Goal: Communication & Community: Answer question/provide support

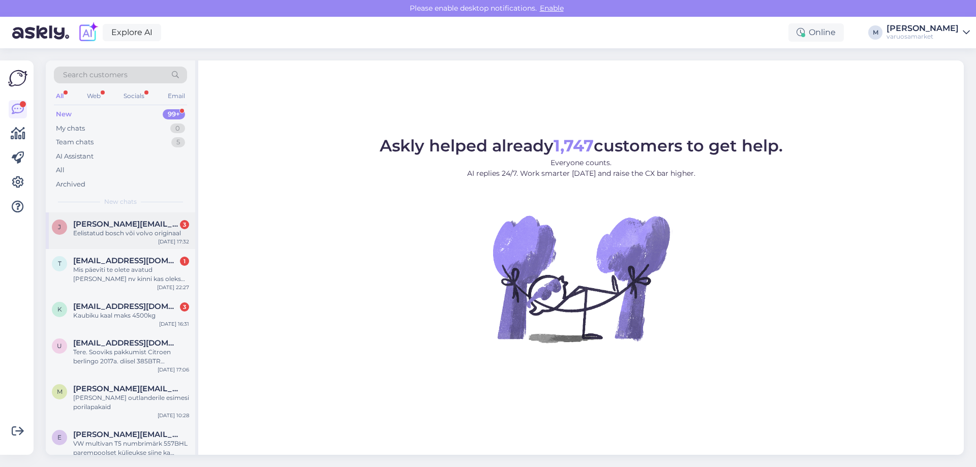
click at [104, 227] on span "[PERSON_NAME][EMAIL_ADDRESS][DOMAIN_NAME]" at bounding box center [126, 223] width 106 height 9
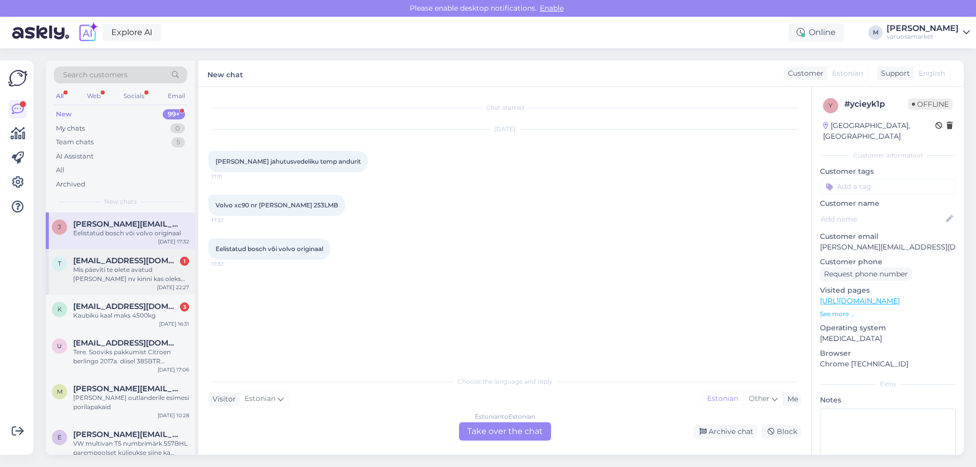
click at [131, 271] on div "Mis päeviti te olete avatud [PERSON_NAME] nv kinni kas oleks võimalik see avada…" at bounding box center [131, 274] width 116 height 18
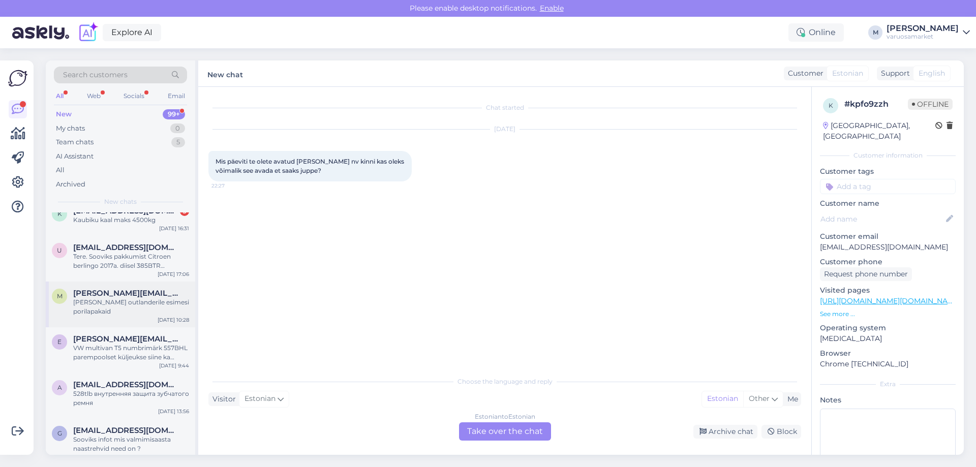
scroll to position [102, 0]
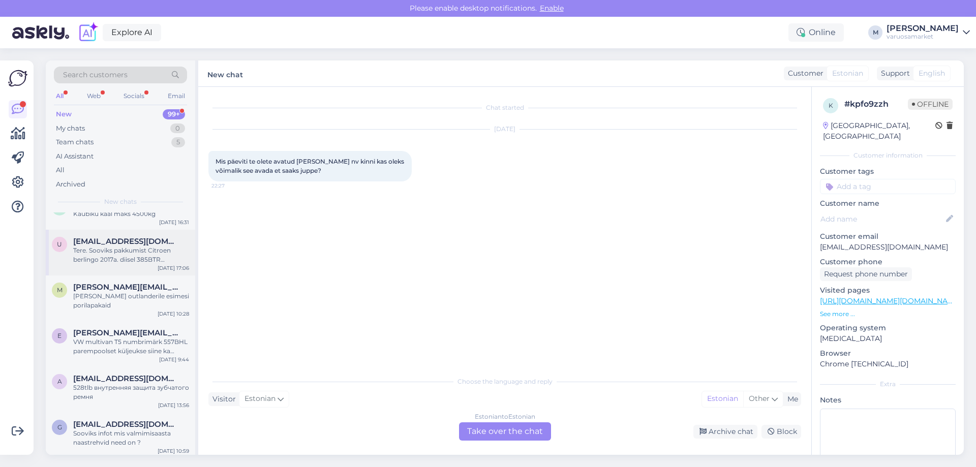
click at [116, 249] on div "Tere. Sooviks pakkumist Citroen berlingo 2017a. diisel 385BTR tagumised pidurik…" at bounding box center [131, 255] width 116 height 18
click at [95, 292] on div "[PERSON_NAME] outlanderile esimesi porilapakaid" at bounding box center [131, 301] width 116 height 18
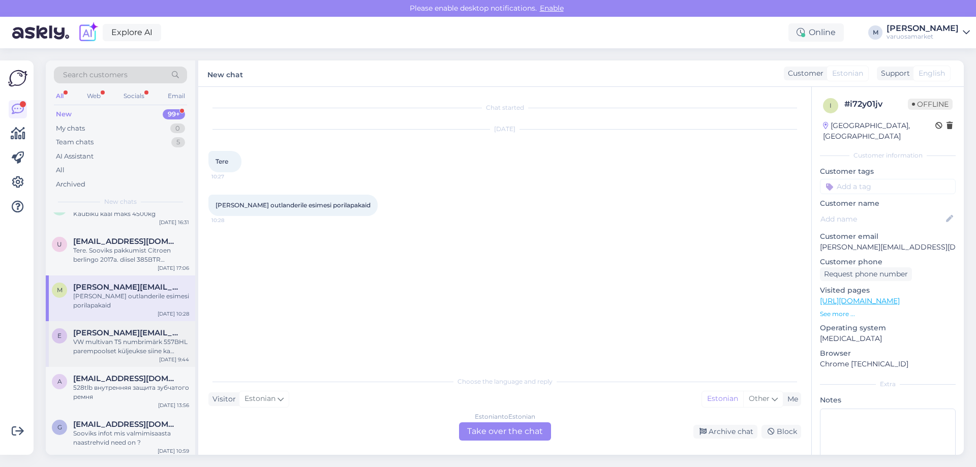
click at [99, 334] on span "[PERSON_NAME][EMAIL_ADDRESS][DOMAIN_NAME]" at bounding box center [126, 332] width 106 height 9
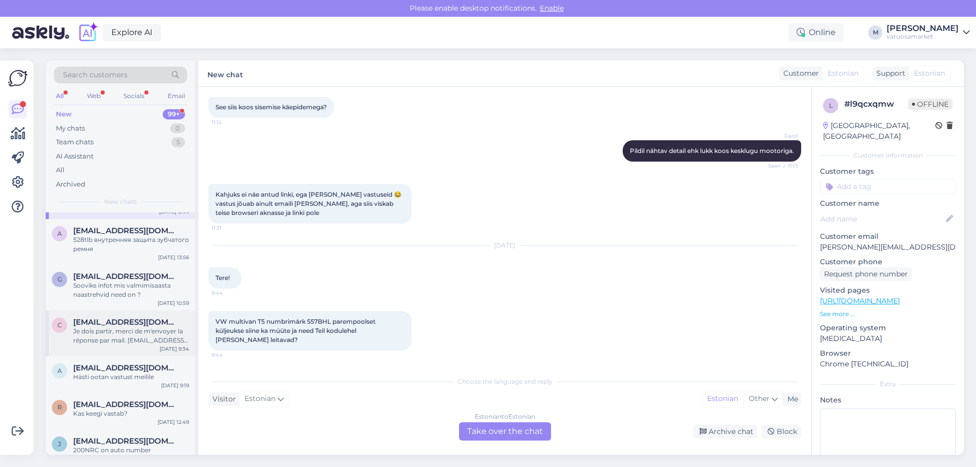
scroll to position [254, 0]
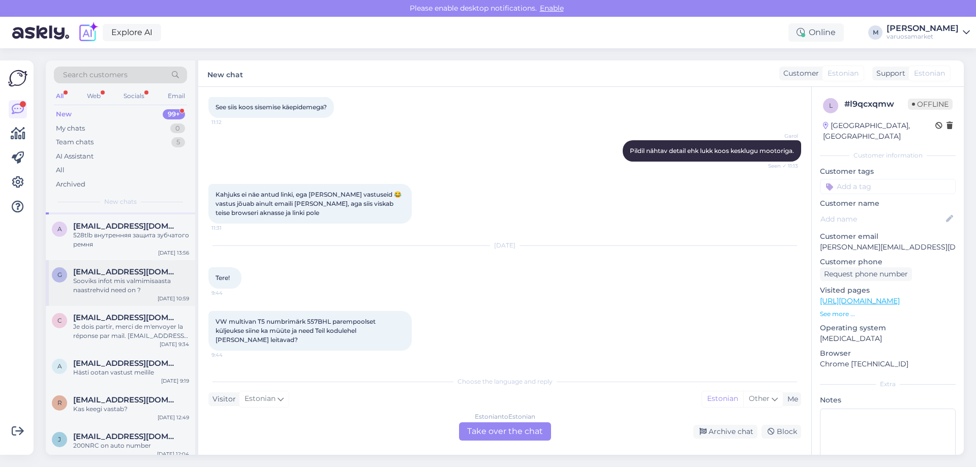
click at [121, 278] on div "Sooviks infot mis valmimisaasta naastrehvid need on ?" at bounding box center [131, 285] width 116 height 18
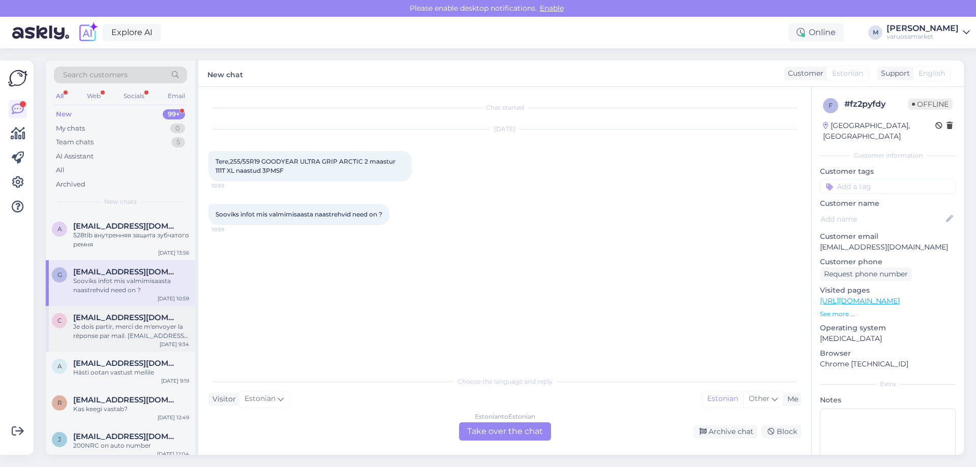
scroll to position [0, 0]
click at [116, 335] on div "Je dois partir, merci de m'envoyer la réponse par mail. [EMAIL_ADDRESS][DOMAIN_…" at bounding box center [131, 331] width 116 height 18
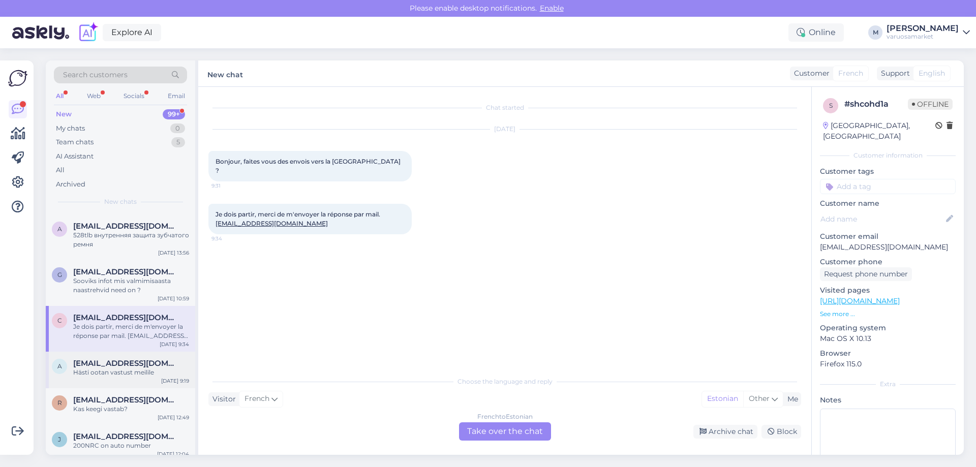
click at [108, 366] on span "[EMAIL_ADDRESS][DOMAIN_NAME]" at bounding box center [126, 363] width 106 height 9
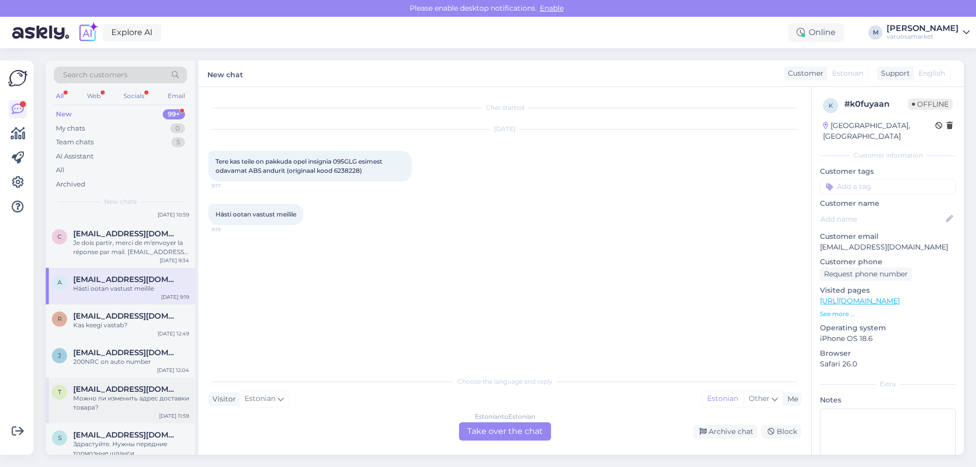
scroll to position [356, 0]
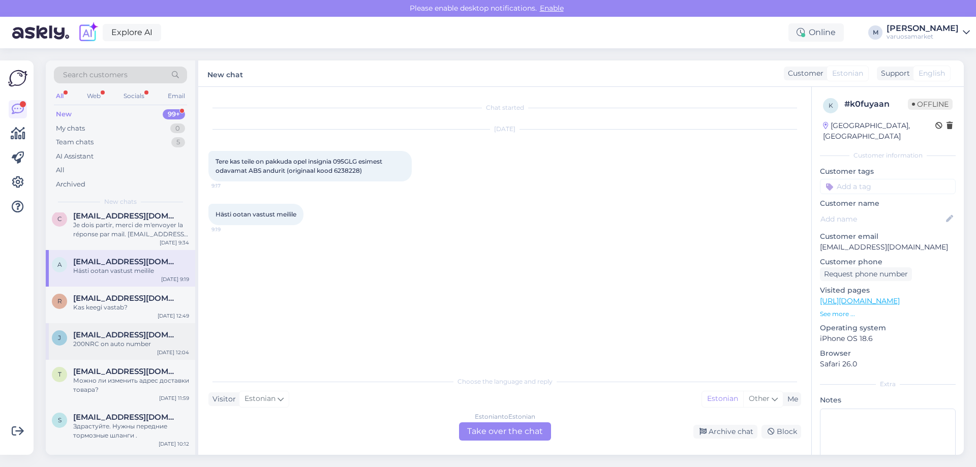
click at [106, 348] on div "200NRC on auto number" at bounding box center [131, 343] width 116 height 9
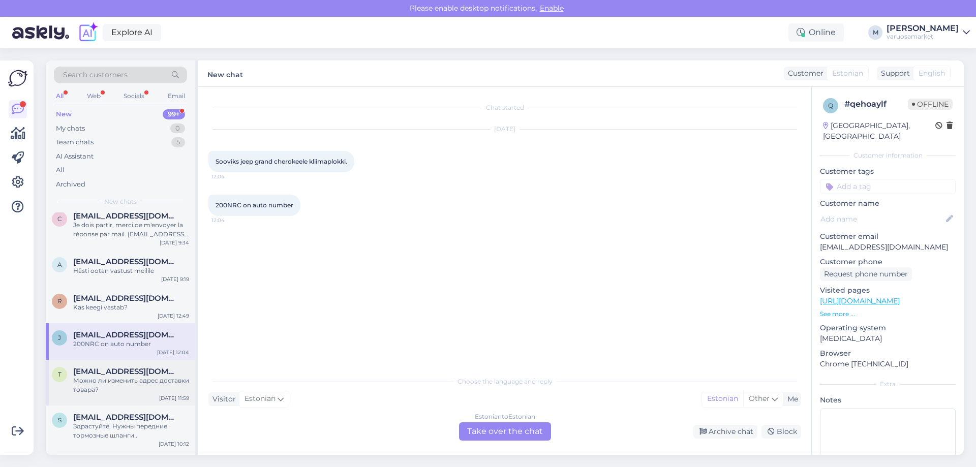
click at [108, 383] on div "Можно ли изменить адрес доставки товара?" at bounding box center [131, 385] width 116 height 18
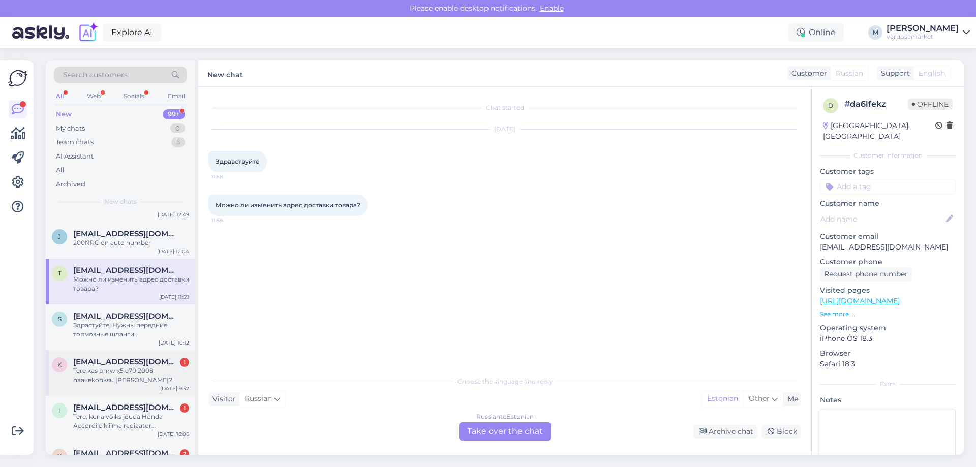
scroll to position [457, 0]
click at [103, 328] on div "Здрастуйте. Нужны передние тормозные шланги ." at bounding box center [131, 329] width 116 height 18
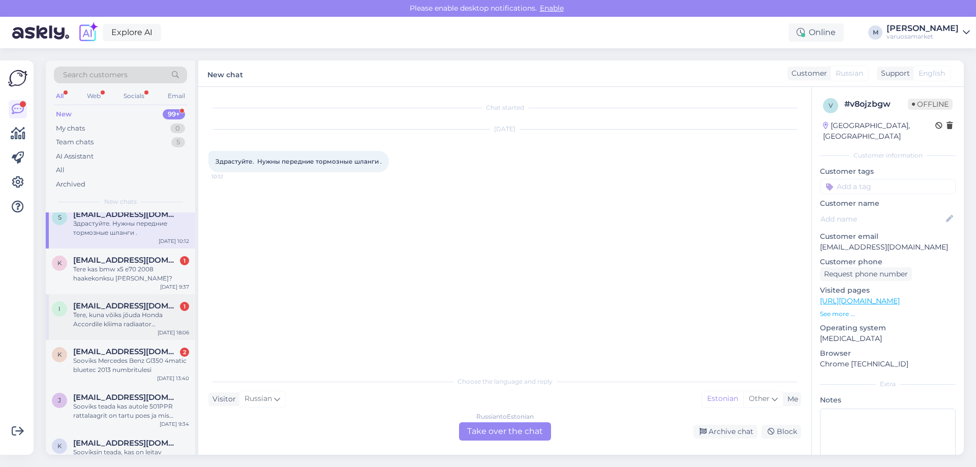
scroll to position [559, 0]
click at [110, 279] on div "Tere kas bmw x5 e70 2008 haakekonksu [PERSON_NAME]?" at bounding box center [131, 273] width 116 height 18
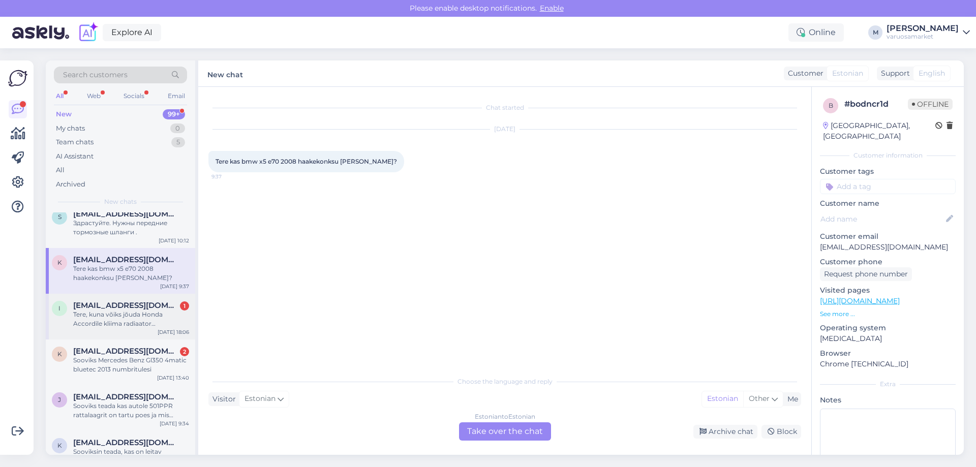
click at [108, 321] on div "Tere, kuna võiks jõuda Honda Accordile kliima radiaator [PERSON_NAME]?" at bounding box center [131, 319] width 116 height 18
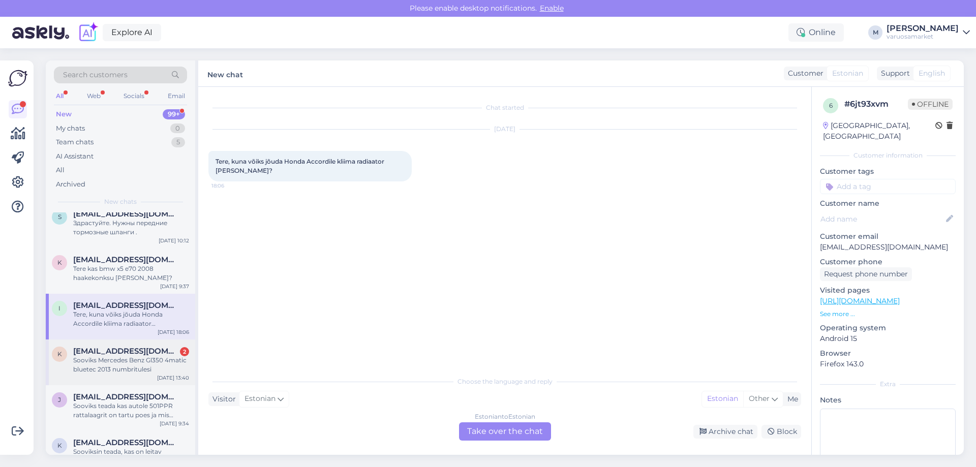
click at [97, 361] on div "Sooviks Mercedes Benz Gl350 4matic bluetec 2013 numbritulesi" at bounding box center [131, 365] width 116 height 18
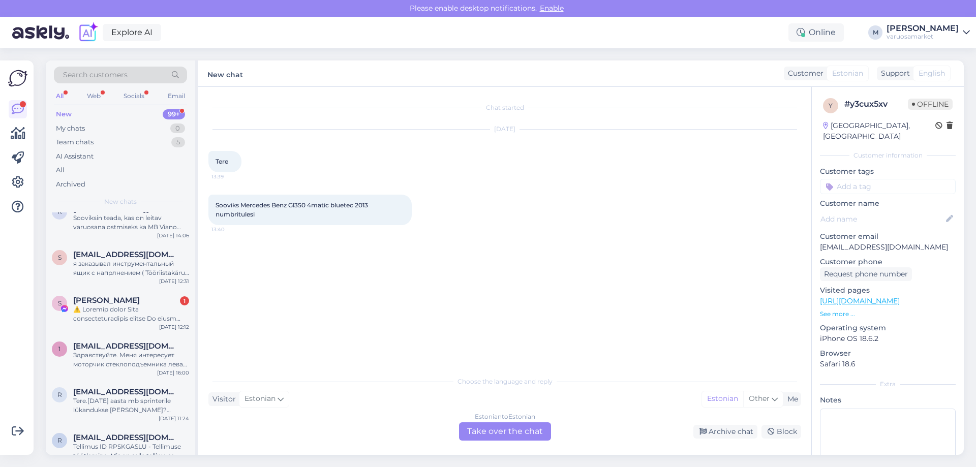
scroll to position [813, 0]
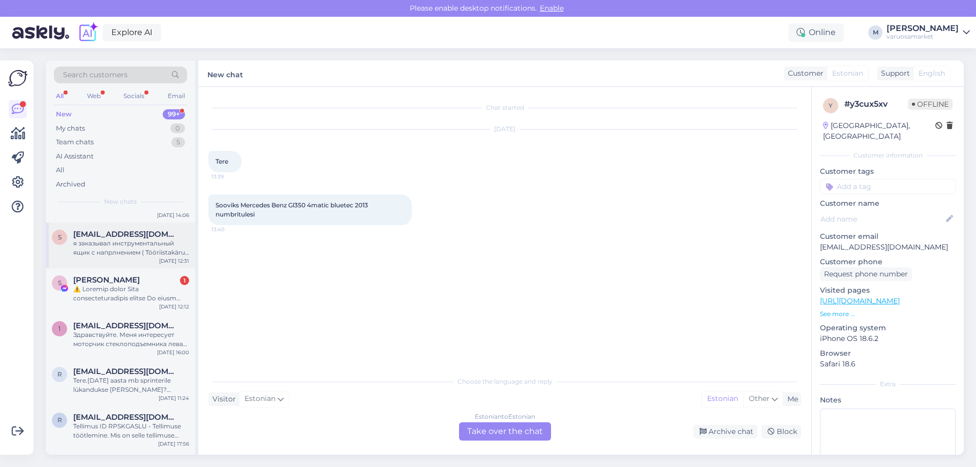
click at [118, 258] on div "s [EMAIL_ADDRESS][DOMAIN_NAME] я заказывал инструментальный ящик с напрлнением …" at bounding box center [120, 246] width 149 height 46
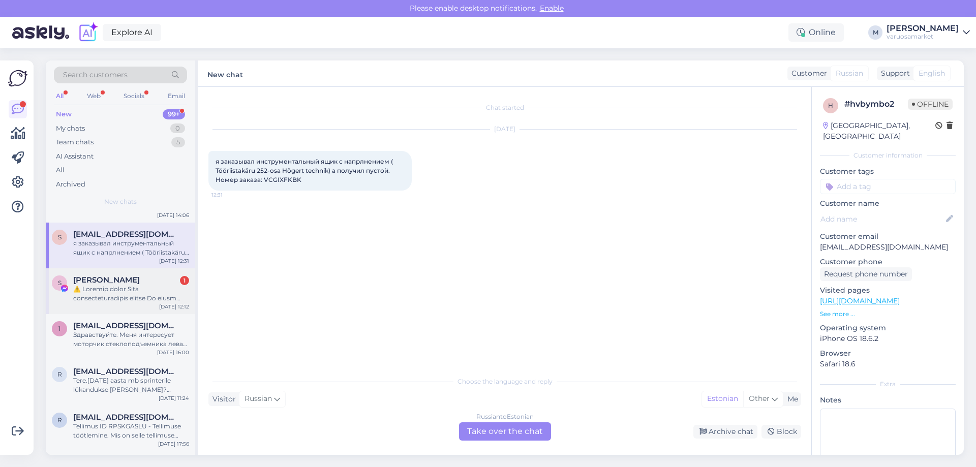
click at [114, 291] on div at bounding box center [131, 294] width 116 height 18
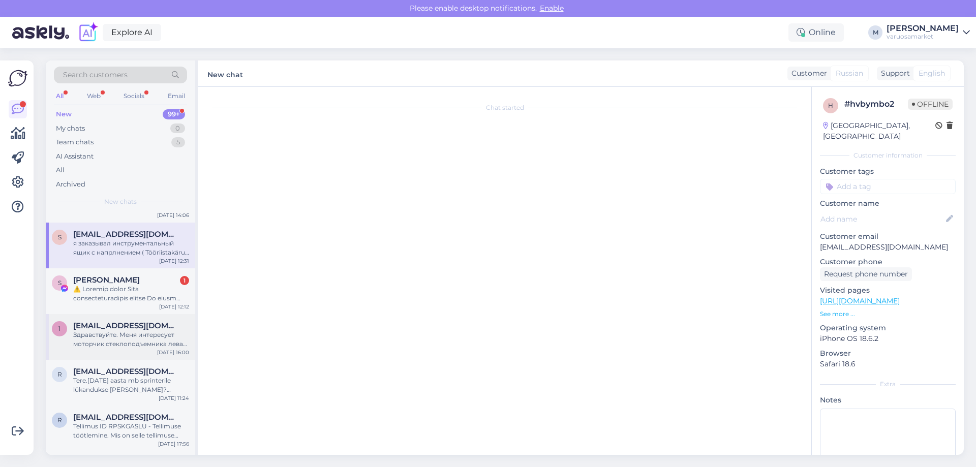
scroll to position [21, 0]
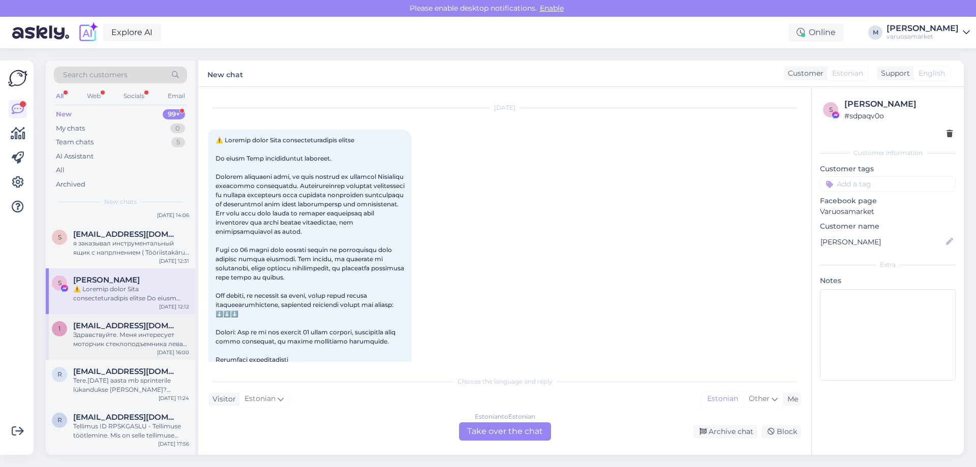
click at [111, 343] on div "Здравствуйте. Меня интересует моторчик стеклоподъемника левая сторона. Машина f…" at bounding box center [131, 339] width 116 height 18
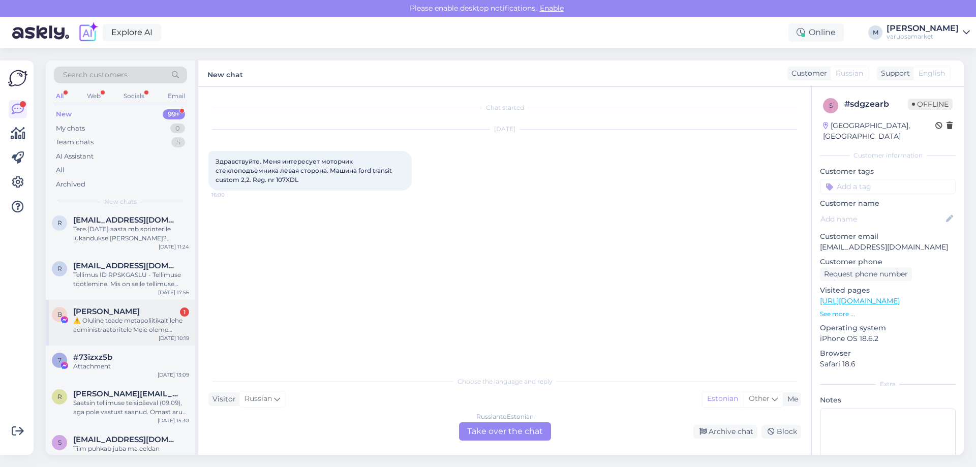
scroll to position [965, 0]
click at [112, 280] on div "Tellimus ID RPSKGASLU - Tellimuse töötlemine. Mis on selle tellimuse eeldatav t…" at bounding box center [131, 278] width 116 height 18
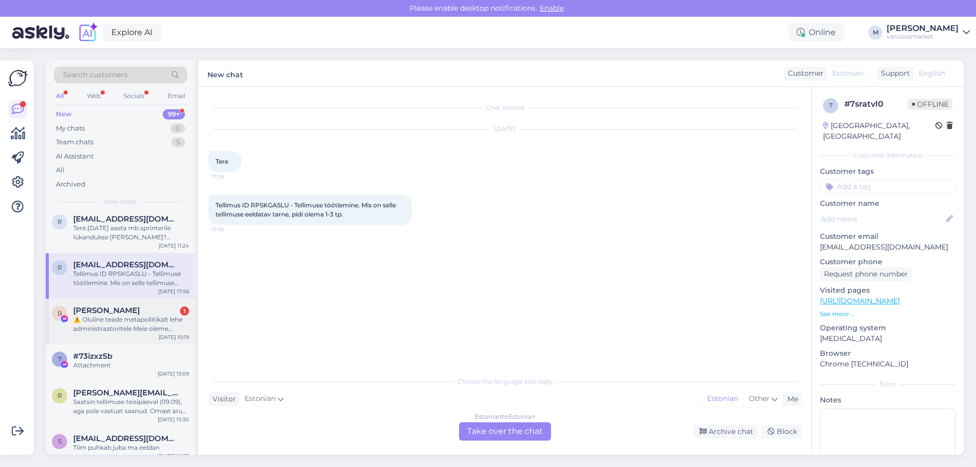
click at [113, 323] on div "⚠️ Oluline teade metapoliitikalt lehe administraatoritele Meie oleme metapoliit…" at bounding box center [131, 324] width 116 height 18
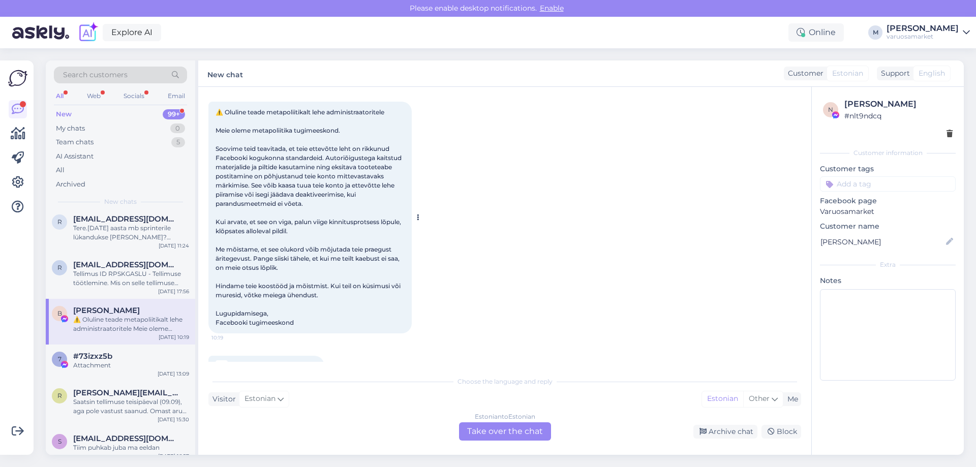
scroll to position [76, 0]
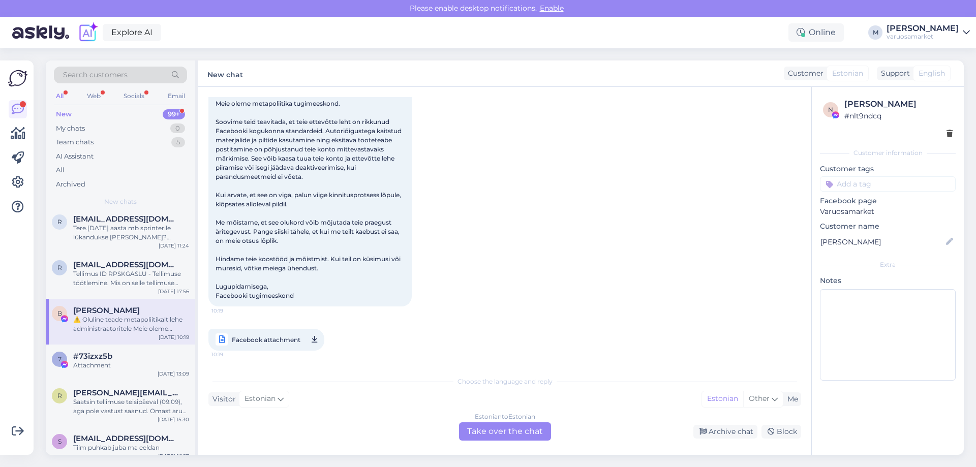
click at [67, 114] on div "New" at bounding box center [64, 114] width 16 height 10
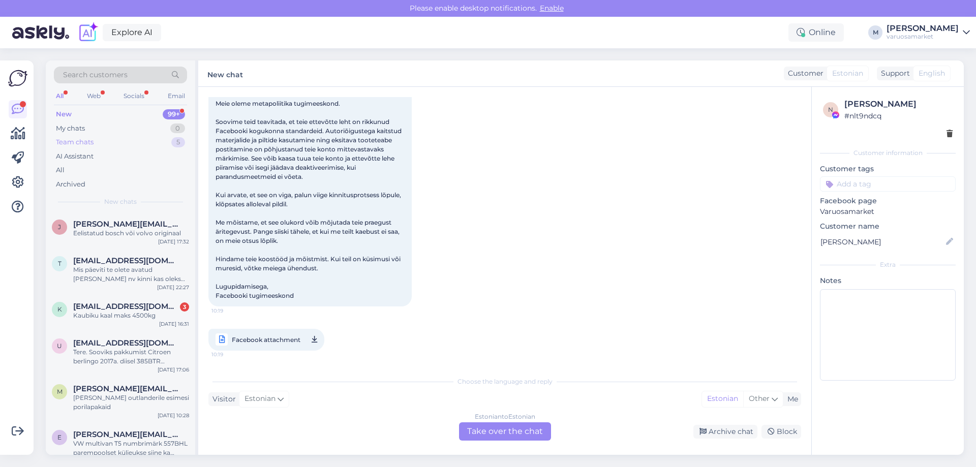
click at [70, 145] on div "Team chats" at bounding box center [75, 142] width 38 height 10
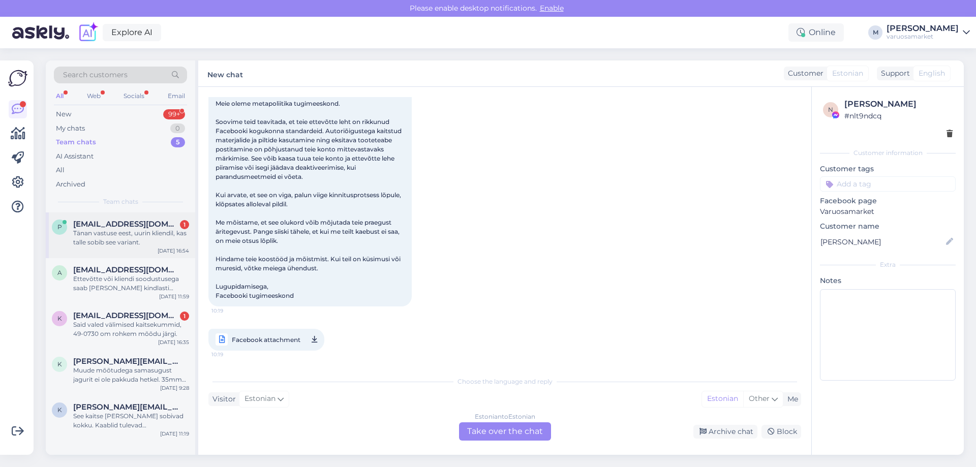
click at [106, 227] on span "[EMAIL_ADDRESS][DOMAIN_NAME]" at bounding box center [126, 223] width 106 height 9
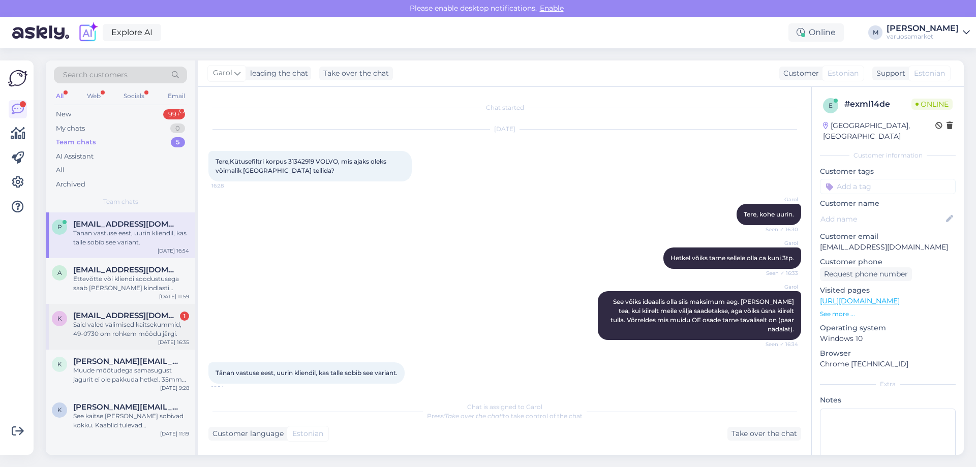
click at [127, 328] on div "Said valed välimised kaitsekummid, 49-0730 om rohkem mõõdu järgi." at bounding box center [131, 329] width 116 height 18
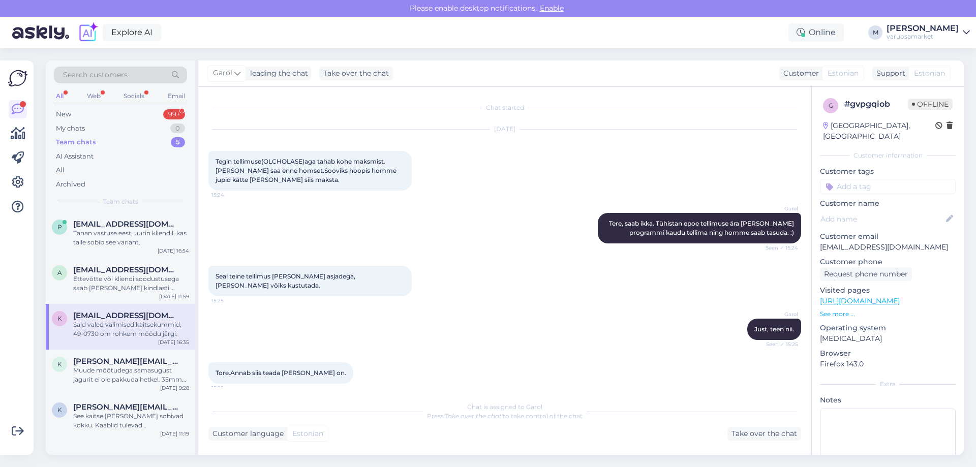
scroll to position [737, 0]
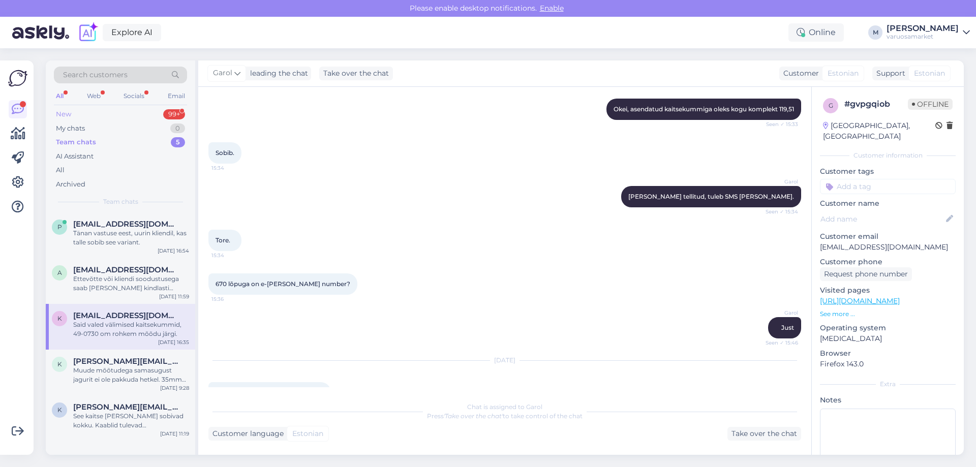
click at [77, 112] on div "New 99+" at bounding box center [120, 114] width 133 height 14
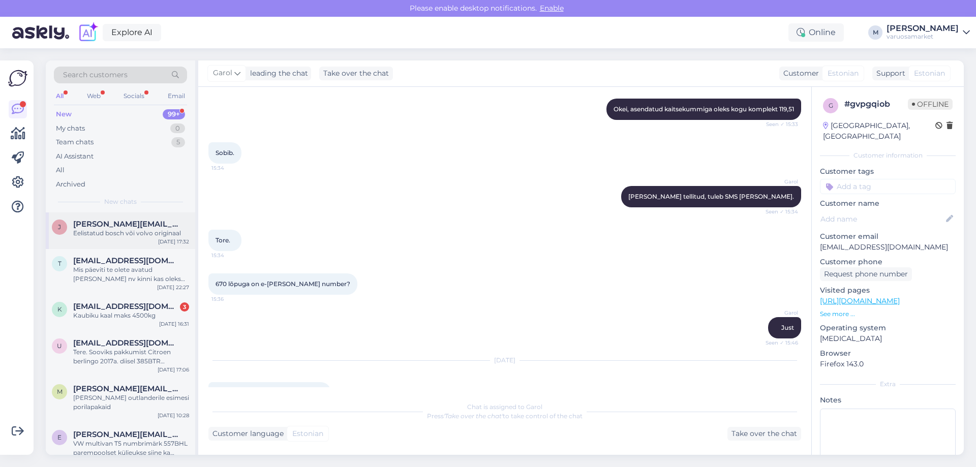
click at [118, 236] on div "Eelistatud bosch või volvo originaal" at bounding box center [131, 233] width 116 height 9
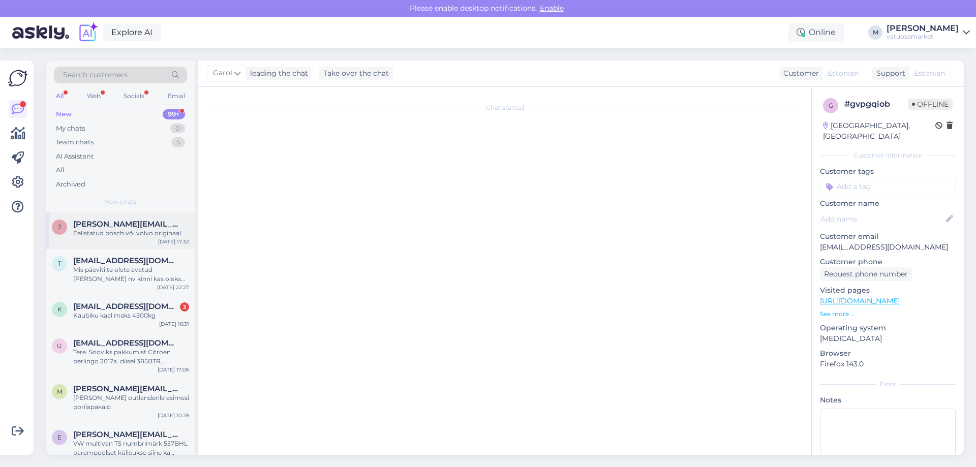
scroll to position [0, 0]
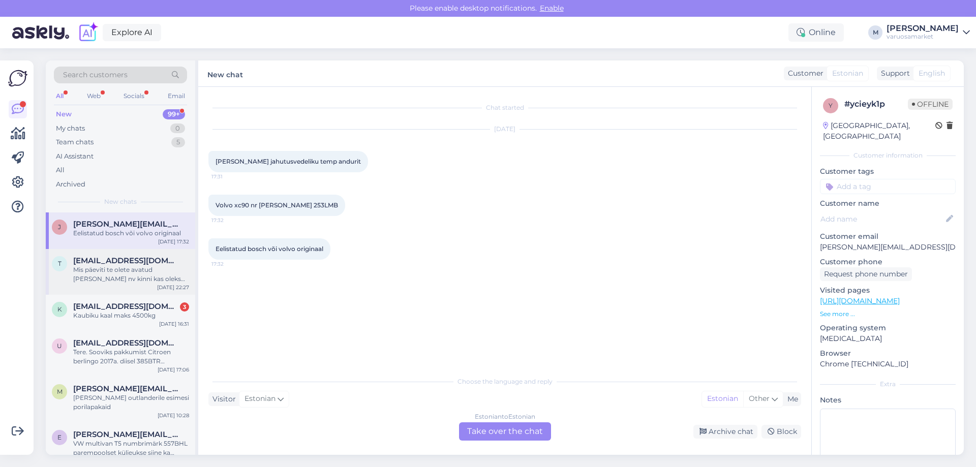
click at [106, 282] on div "Mis päeviti te olete avatud [PERSON_NAME] nv kinni kas oleks võimalik see avada…" at bounding box center [131, 274] width 116 height 18
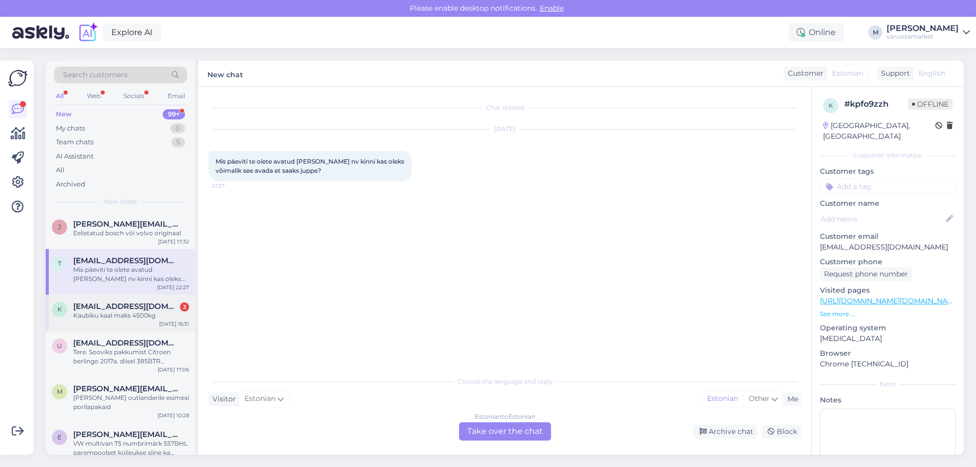
click at [106, 315] on div "Kaubiku kaal maks 4500kg" at bounding box center [131, 315] width 116 height 9
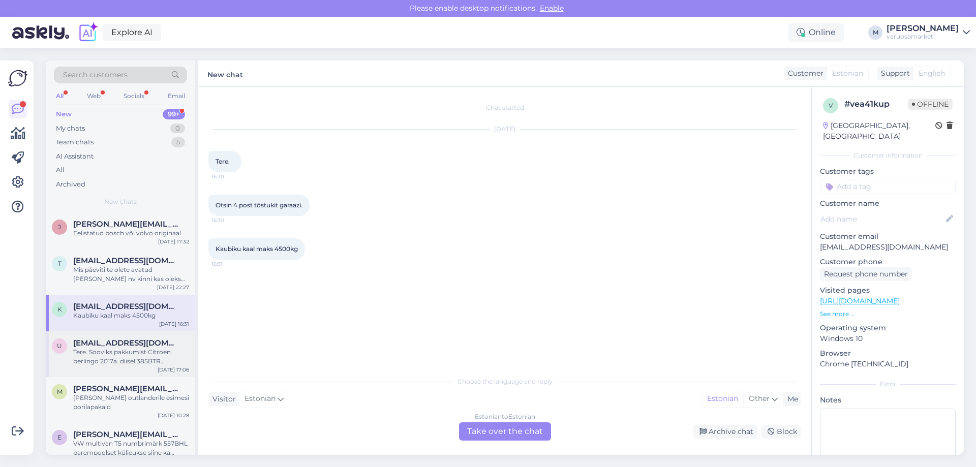
click at [159, 355] on div "Tere. Sooviks pakkumist Citroen berlingo 2017a. diisel 385BTR tagumised pidurik…" at bounding box center [131, 357] width 116 height 18
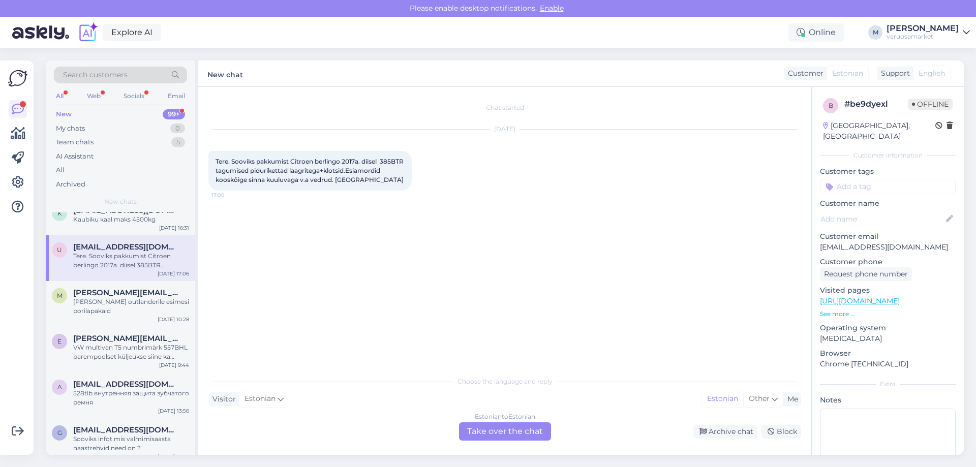
scroll to position [102, 0]
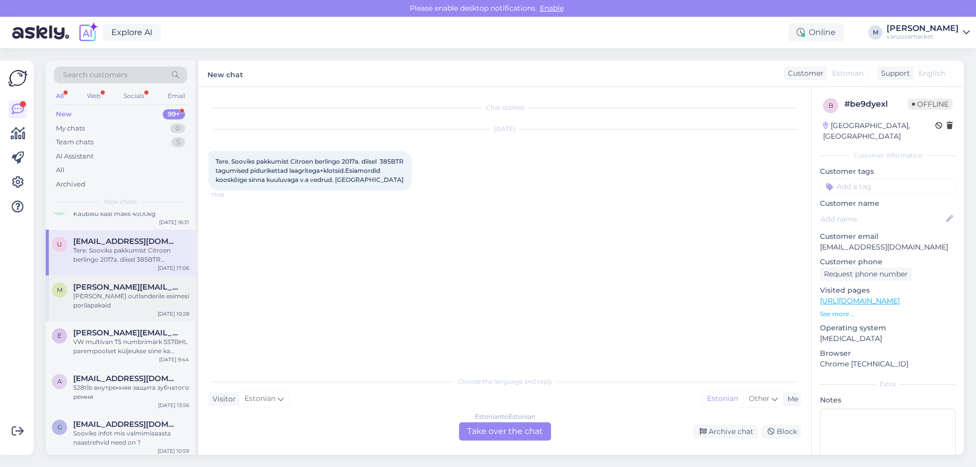
click at [103, 304] on div "[PERSON_NAME] outlanderile esimesi porilapakaid" at bounding box center [131, 301] width 116 height 18
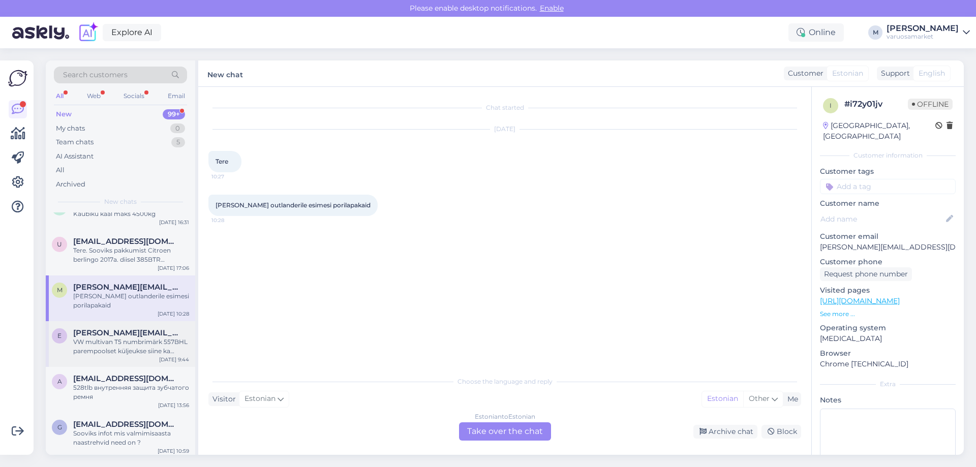
click at [129, 339] on div "VW multivan T5 numbrimärk 557BHL parempoolset küljeukse siine ka müüte ja need …" at bounding box center [131, 346] width 116 height 18
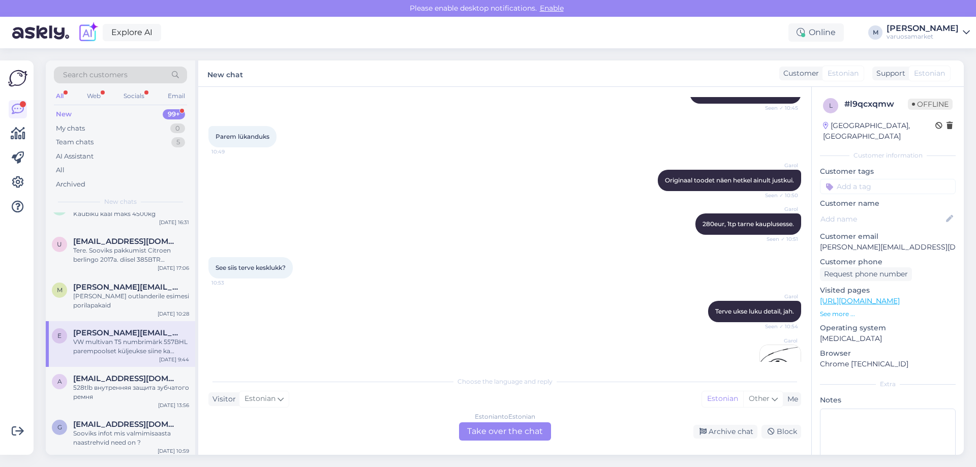
scroll to position [648, 0]
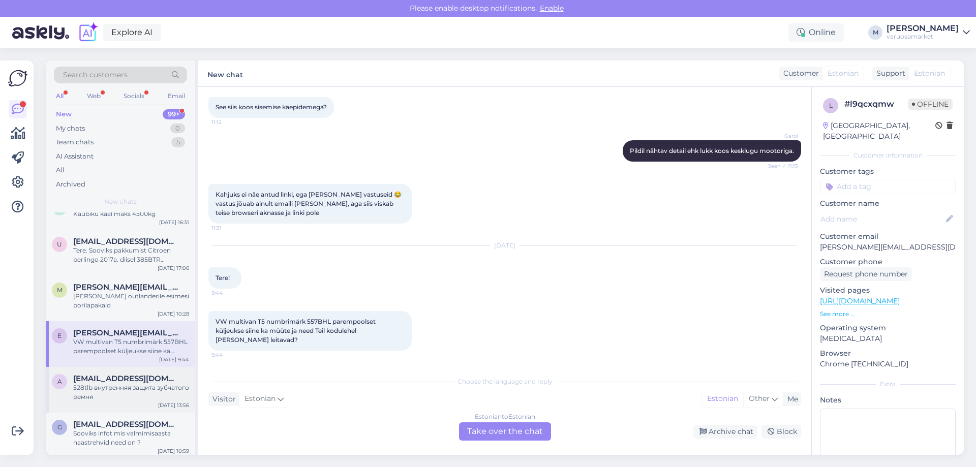
click at [91, 391] on div "528tlb внутренняя защита зубчатого ремня" at bounding box center [131, 392] width 116 height 18
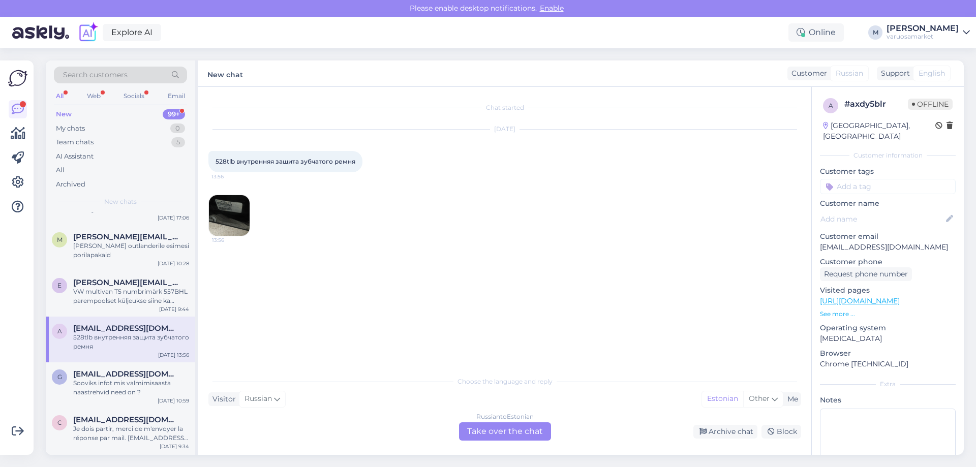
scroll to position [203, 0]
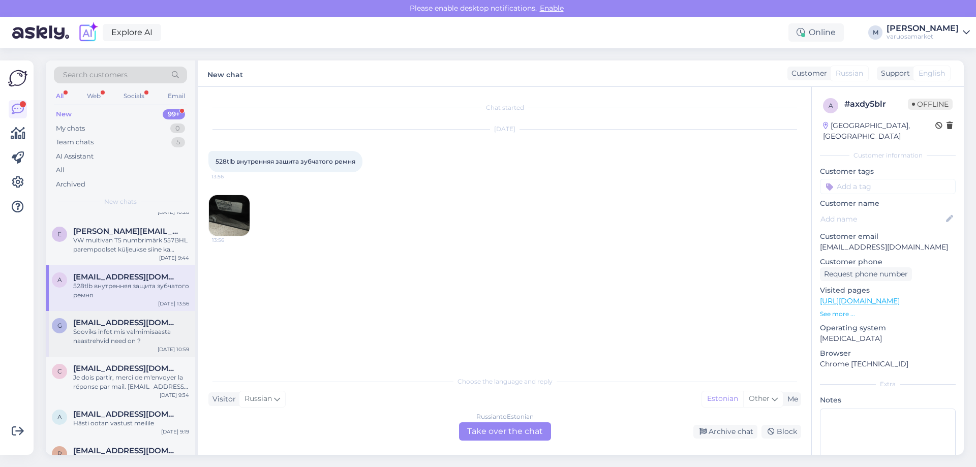
click at [120, 346] on div "g [EMAIL_ADDRESS][DOMAIN_NAME] Sooviks infot mis valmimisaasta naastrehvid need…" at bounding box center [120, 334] width 149 height 46
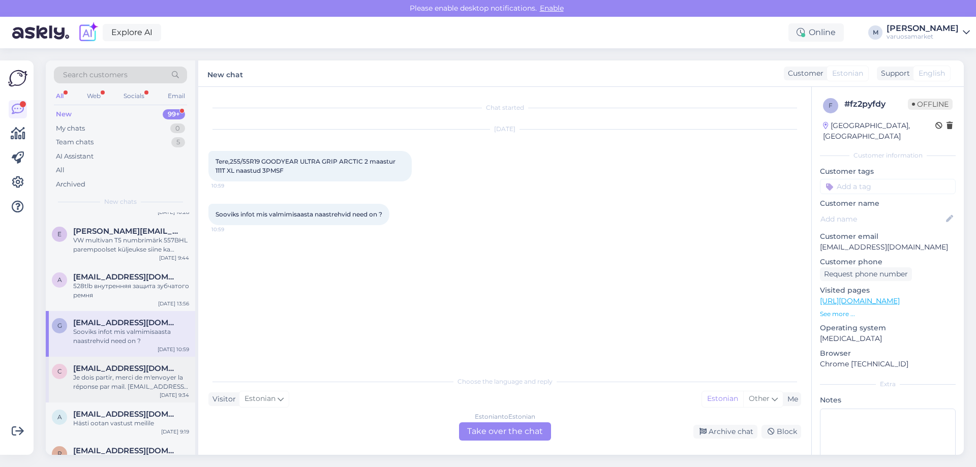
click at [116, 371] on span "[EMAIL_ADDRESS][DOMAIN_NAME]" at bounding box center [126, 368] width 106 height 9
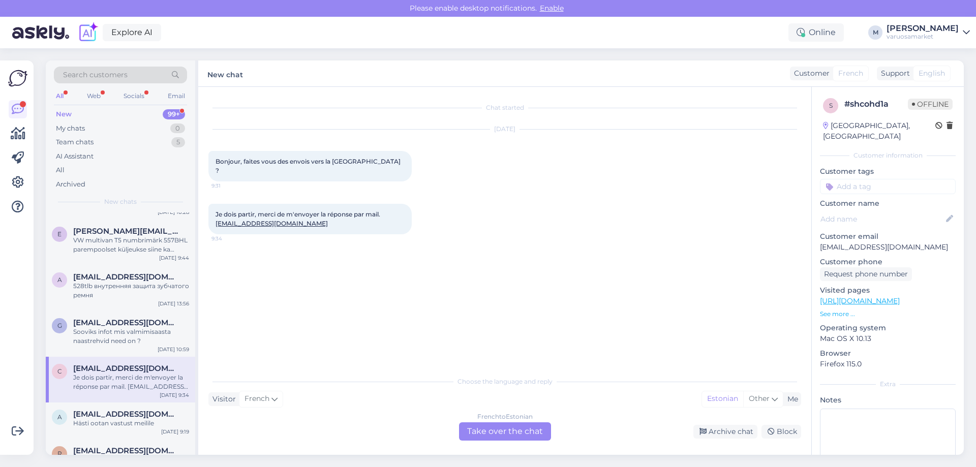
scroll to position [305, 0]
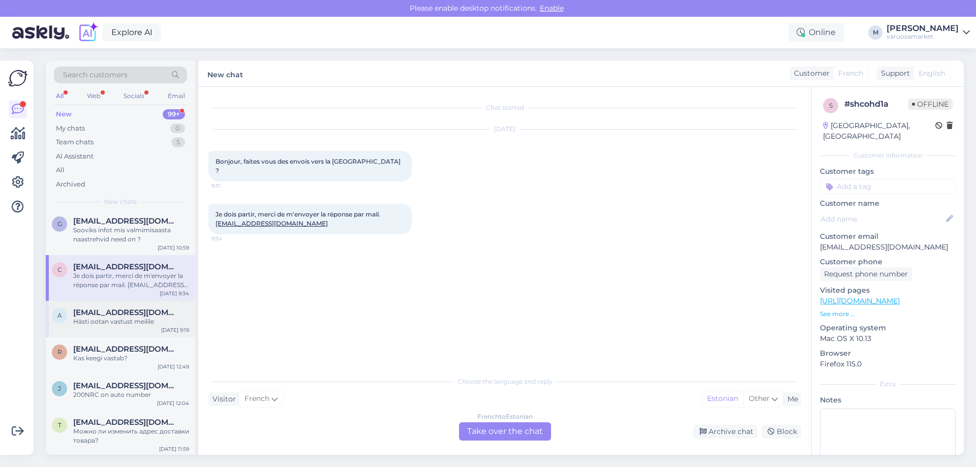
click at [107, 324] on div "Hästi ootan vastust meilile" at bounding box center [131, 321] width 116 height 9
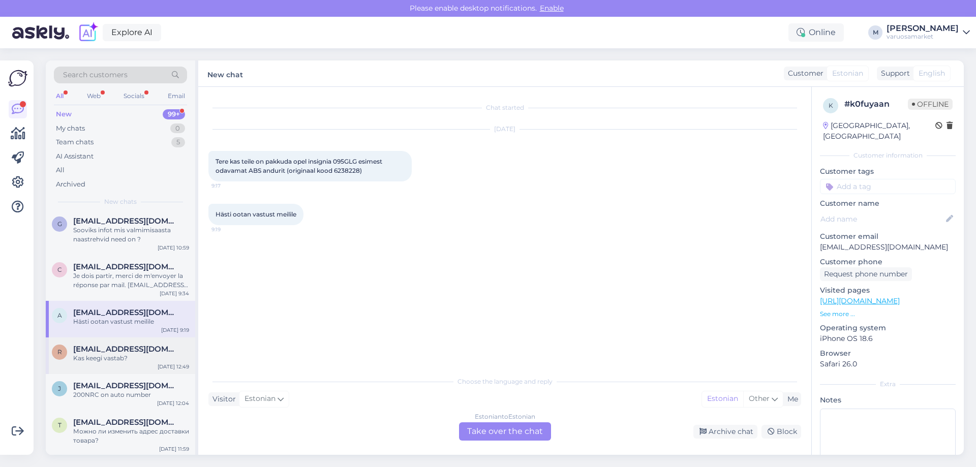
click at [114, 357] on div "Kas keegi vastab?" at bounding box center [131, 358] width 116 height 9
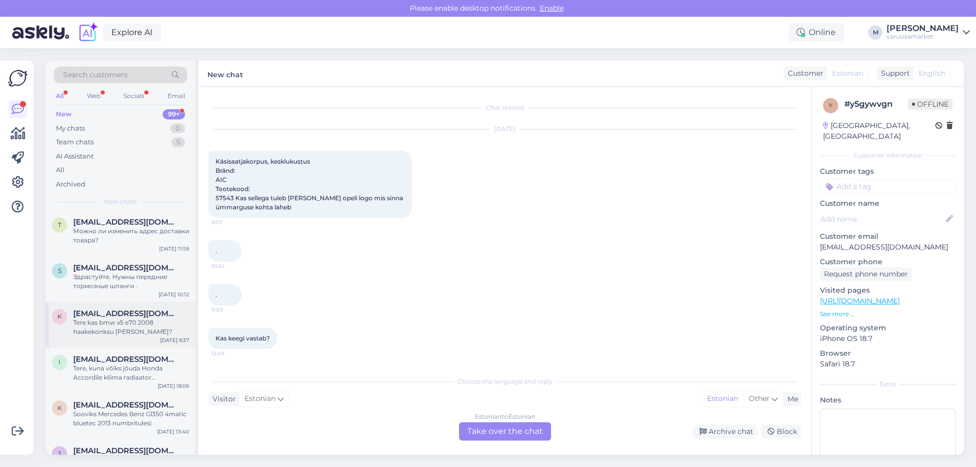
scroll to position [559, 0]
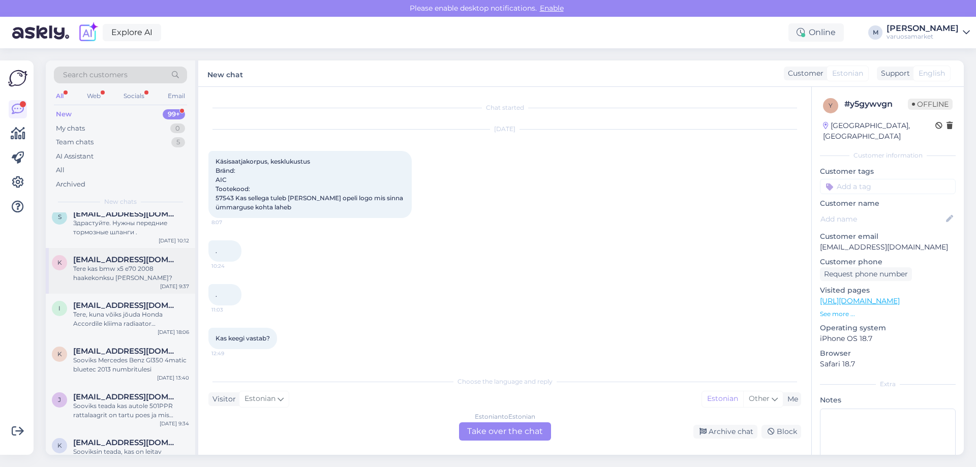
click at [110, 266] on div "Tere kas bmw x5 e70 2008 haakekonksu [PERSON_NAME]?" at bounding box center [131, 273] width 116 height 18
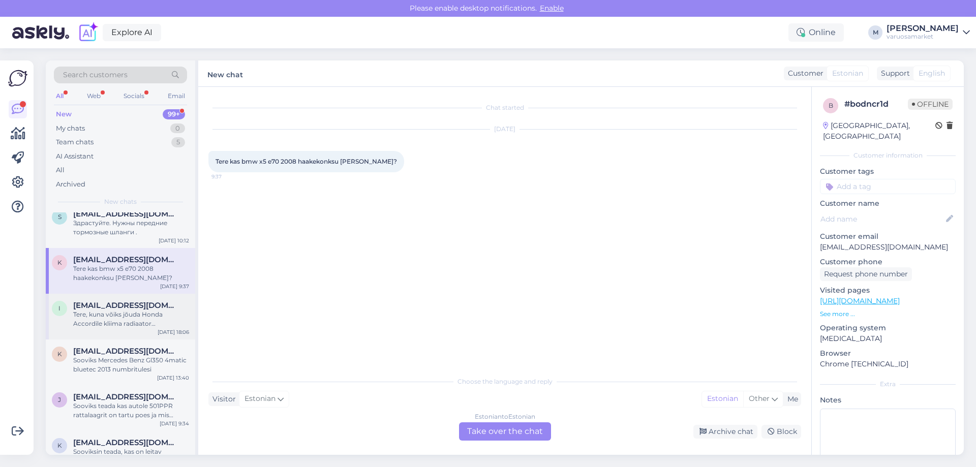
click at [111, 314] on div "Tere, kuna võiks jõuda Honda Accordile kliima radiaator [PERSON_NAME]?" at bounding box center [131, 319] width 116 height 18
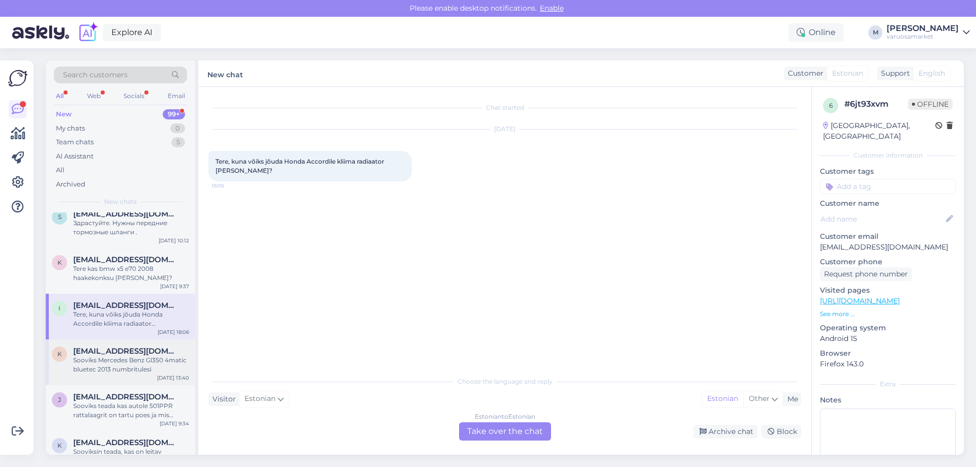
click at [115, 359] on div "Sooviks Mercedes Benz Gl350 4matic bluetec 2013 numbritulesi" at bounding box center [131, 365] width 116 height 18
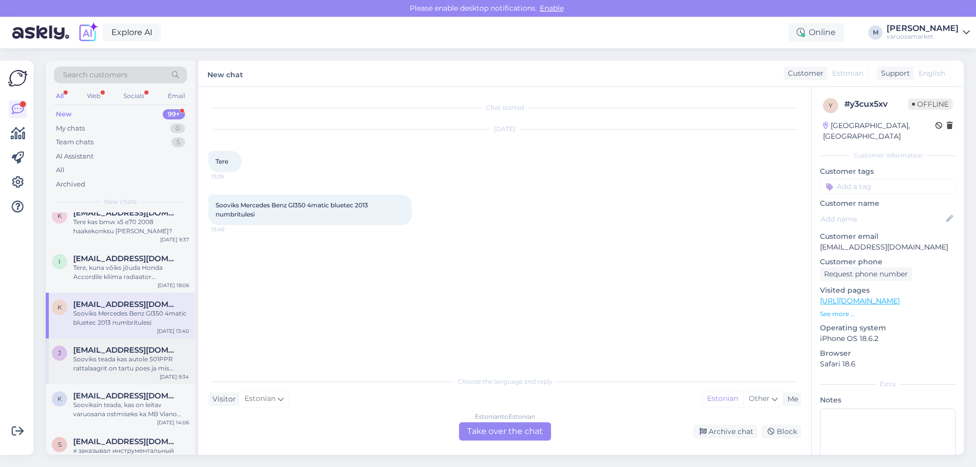
scroll to position [661, 0]
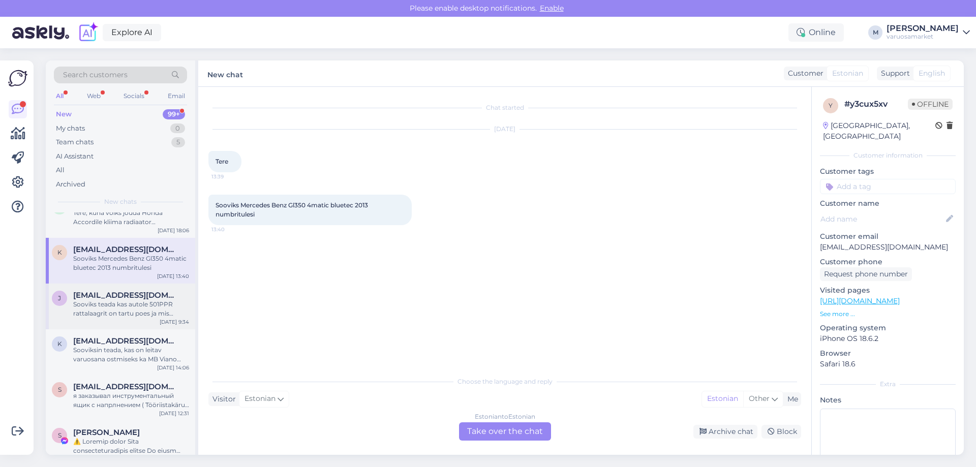
click at [121, 302] on div "Sooviks teada kas autole 501PPR rattalaagrit on tartu poes ja mis hinnaga" at bounding box center [131, 309] width 116 height 18
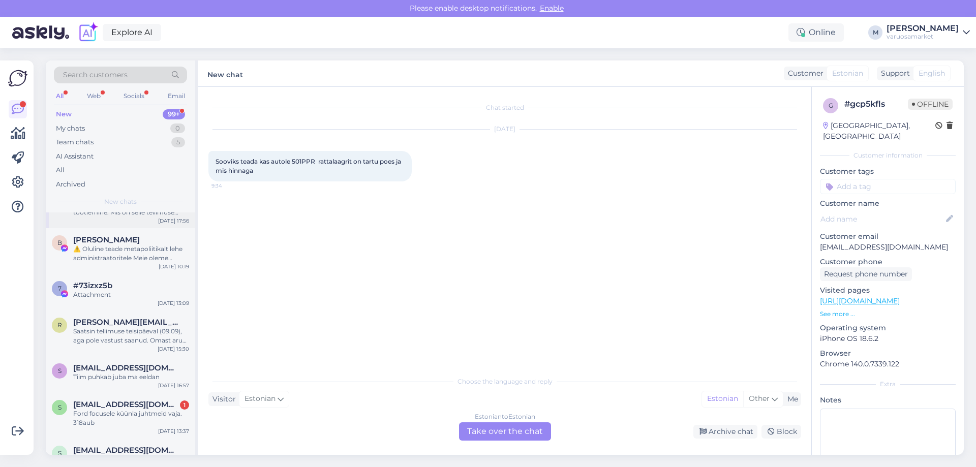
scroll to position [1169, 0]
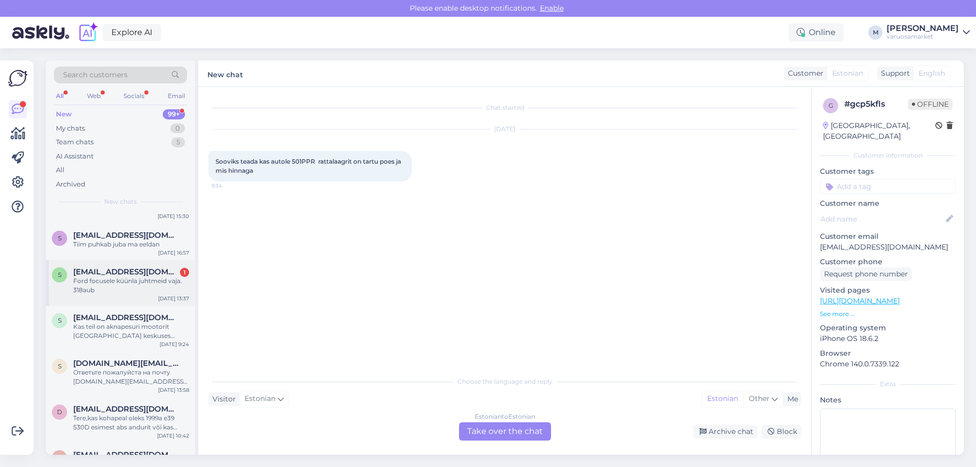
click at [113, 276] on span "[EMAIL_ADDRESS][DOMAIN_NAME]" at bounding box center [126, 271] width 106 height 9
click at [97, 97] on div "Web" at bounding box center [94, 95] width 18 height 13
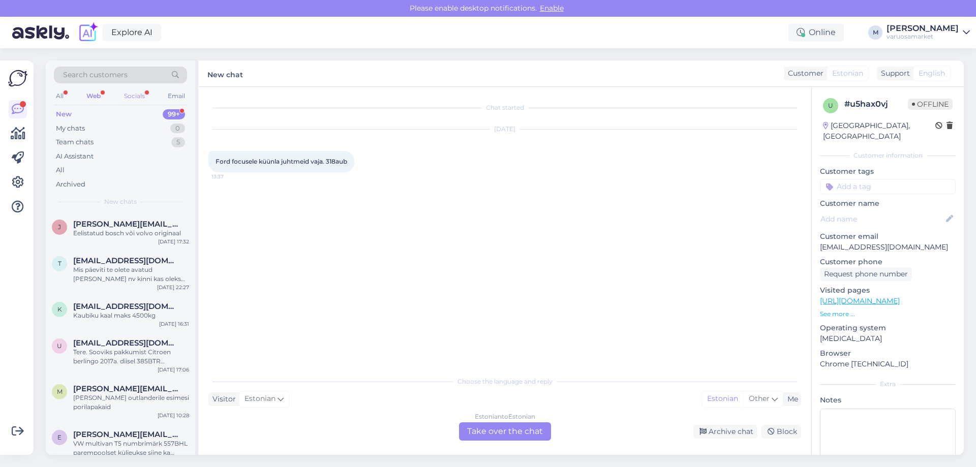
click at [141, 97] on div "Socials" at bounding box center [134, 95] width 25 height 13
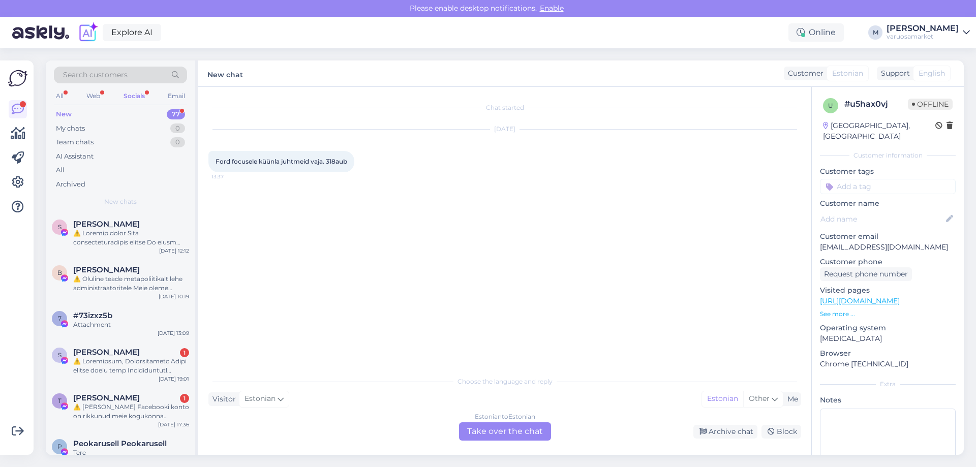
click at [66, 115] on div "New" at bounding box center [64, 114] width 16 height 10
click at [18, 108] on icon at bounding box center [18, 109] width 12 height 12
click at [22, 29] on img at bounding box center [40, 33] width 57 height 32
click at [56, 92] on div "All" at bounding box center [60, 95] width 12 height 13
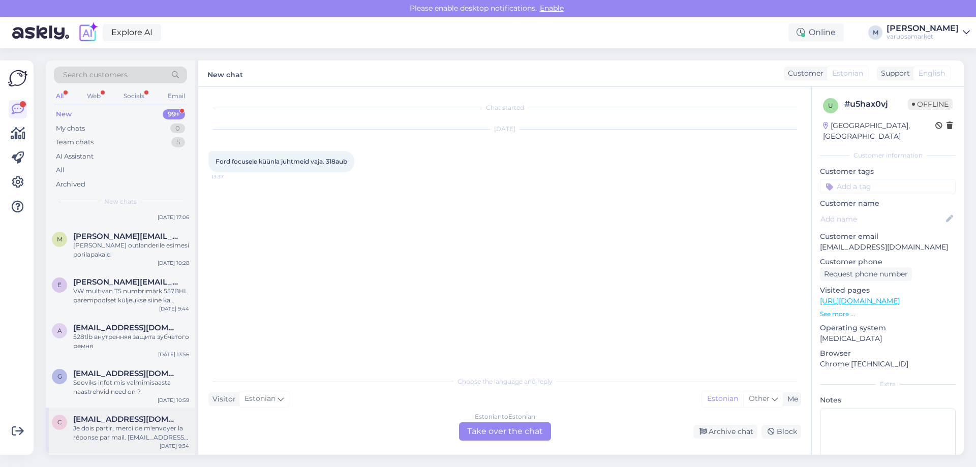
scroll to position [305, 0]
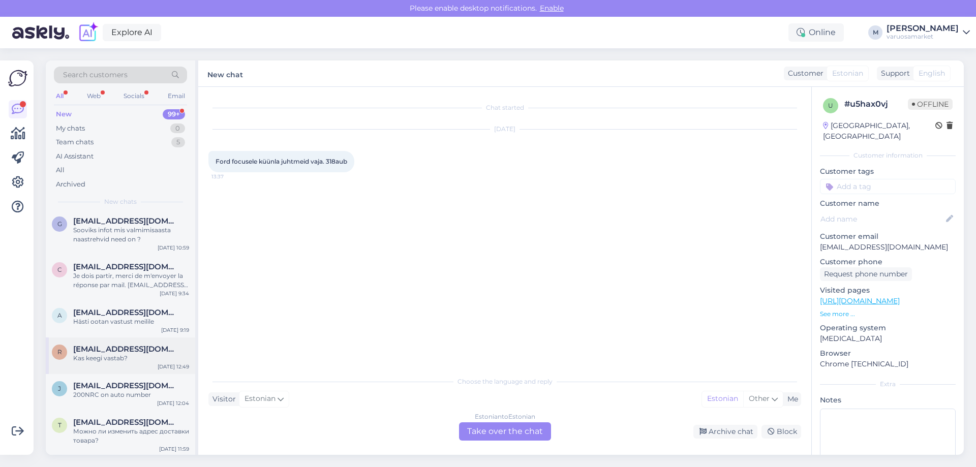
click at [110, 351] on span "[EMAIL_ADDRESS][DOMAIN_NAME]" at bounding box center [126, 348] width 106 height 9
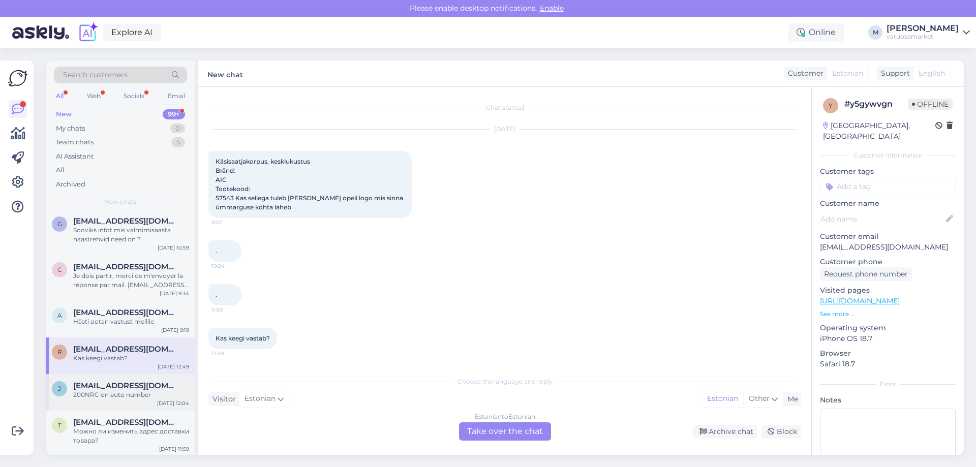
click at [100, 393] on div "200NRC on auto number" at bounding box center [131, 394] width 116 height 9
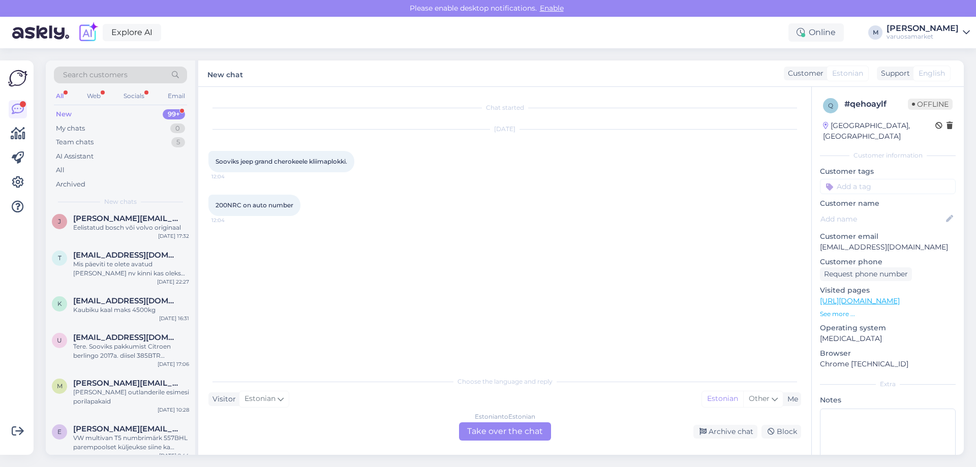
scroll to position [0, 0]
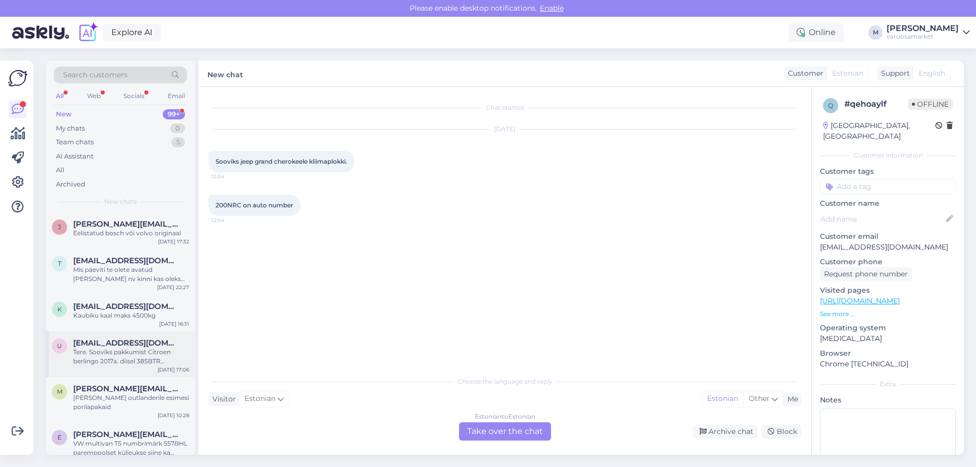
click at [114, 352] on div "Tere. Sooviks pakkumist Citroen berlingo 2017a. diisel 385BTR tagumised pidurik…" at bounding box center [131, 357] width 116 height 18
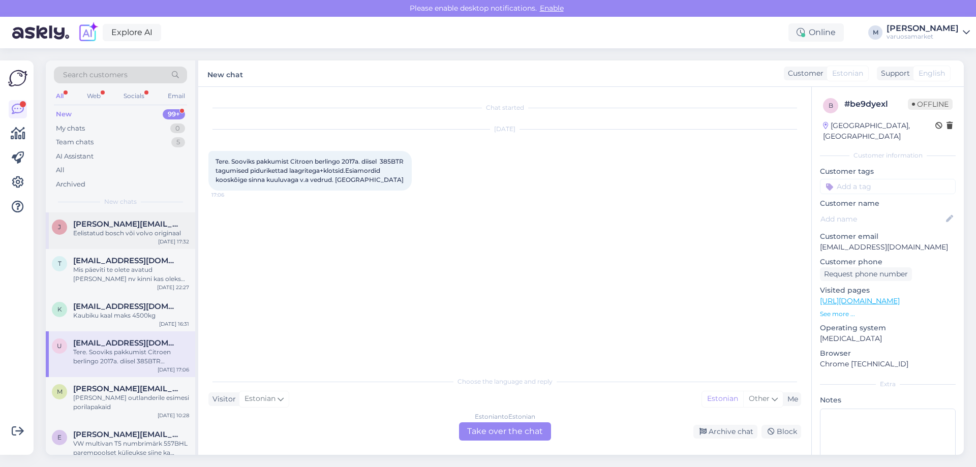
click at [92, 228] on span "[PERSON_NAME][EMAIL_ADDRESS][DOMAIN_NAME]" at bounding box center [126, 223] width 106 height 9
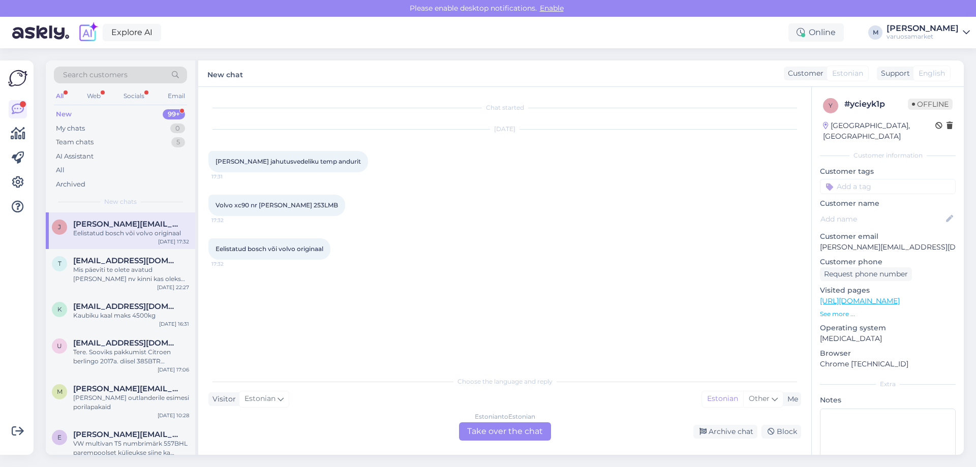
click at [522, 428] on div "Estonian to Estonian Take over the chat" at bounding box center [505, 431] width 92 height 18
